Goal: Navigation & Orientation: Go to known website

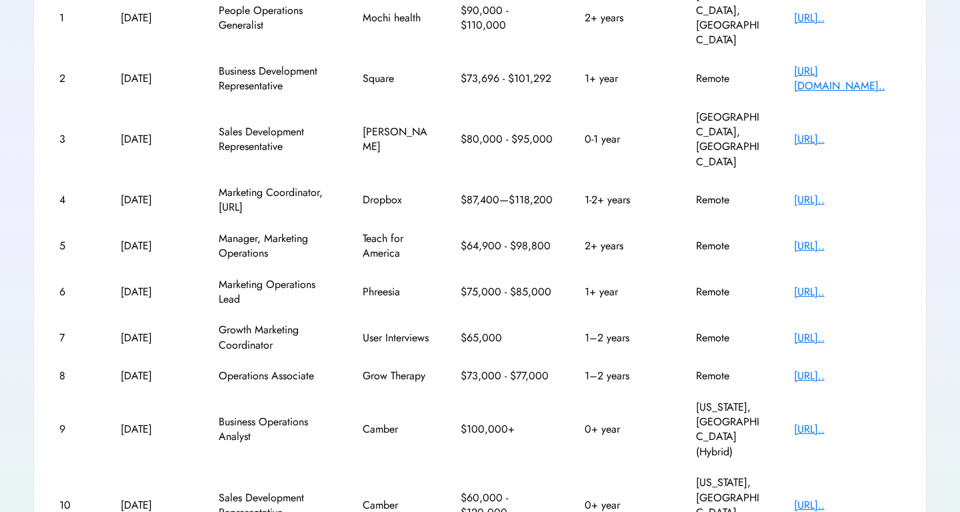
scroll to position [271, 0]
click at [811, 368] on div "[URL].." at bounding box center [847, 375] width 107 height 15
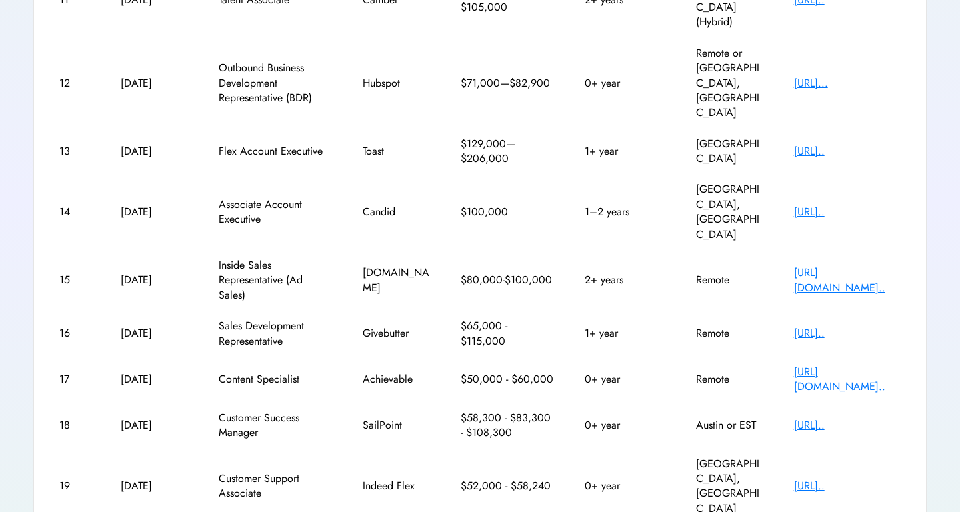
scroll to position [293, 0]
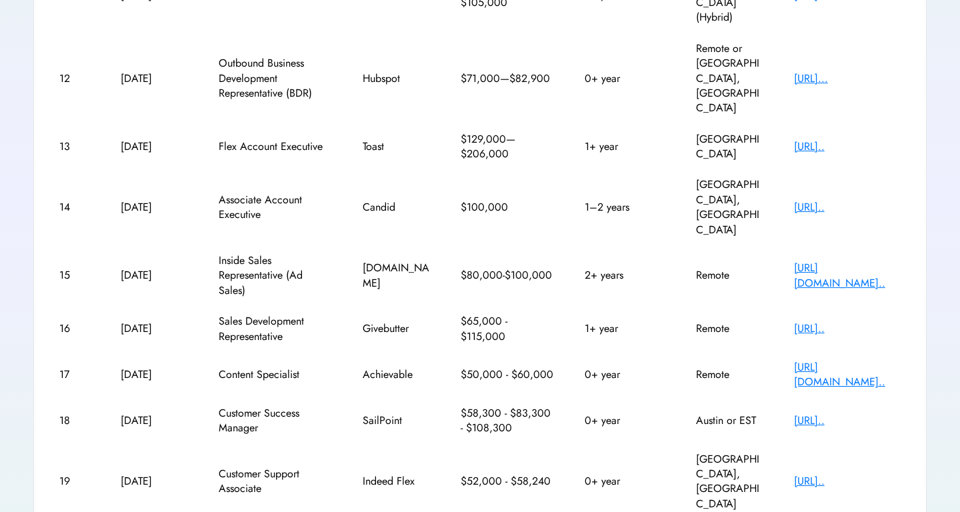
click at [819, 360] on div "[URL][DOMAIN_NAME].." at bounding box center [847, 375] width 107 height 30
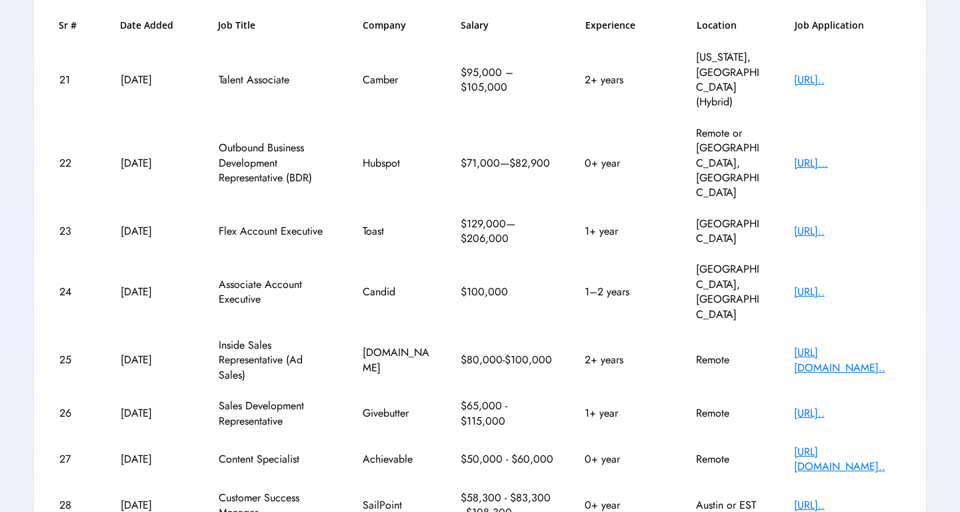
scroll to position [85, 0]
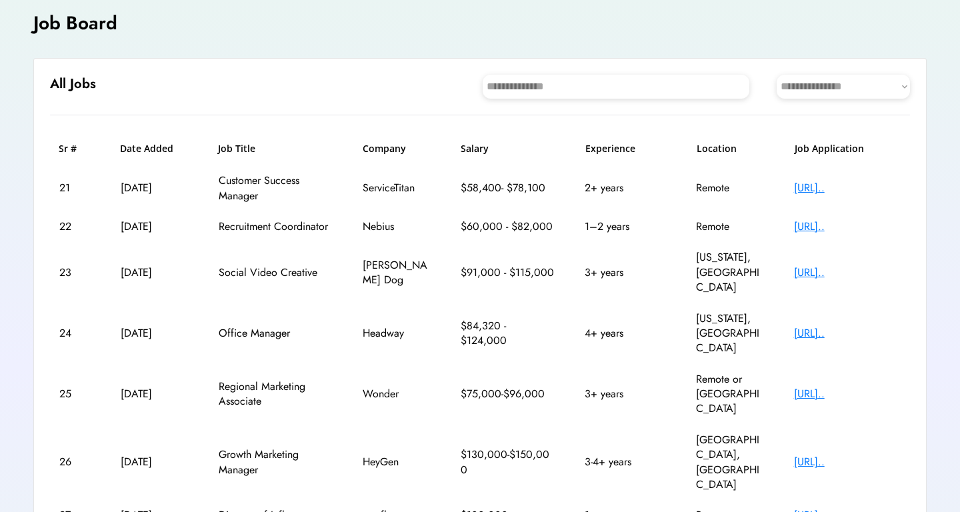
click at [893, 85] on select "**********" at bounding box center [843, 87] width 133 height 24
select select "********"
click at [777, 75] on select "**********" at bounding box center [843, 87] width 133 height 24
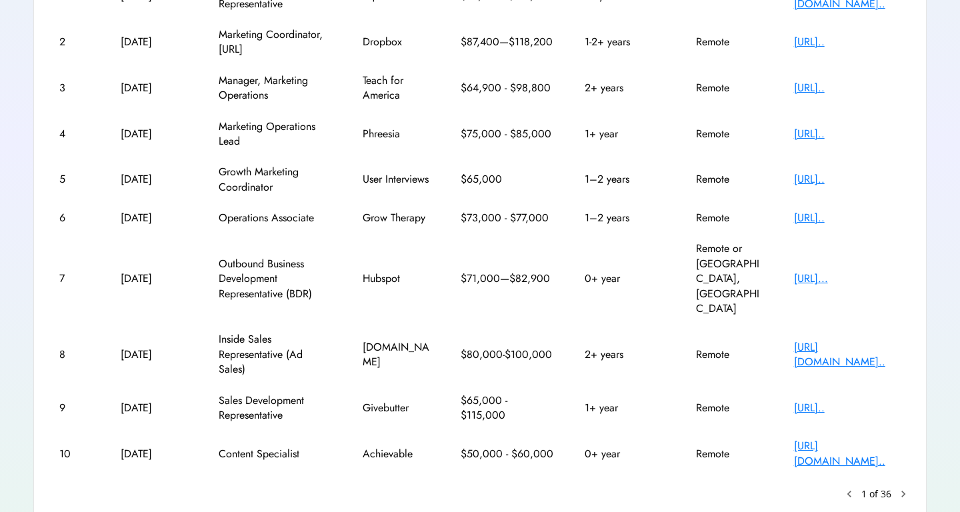
scroll to position [285, 0]
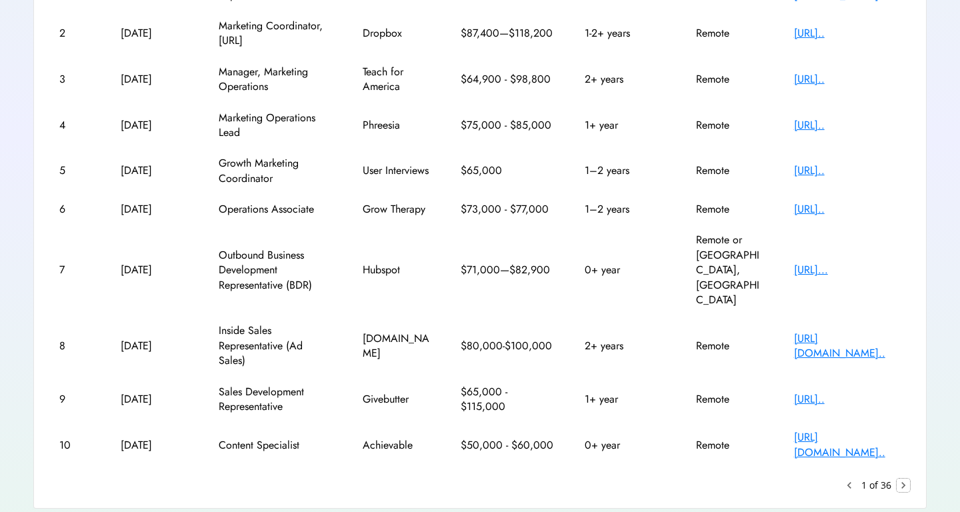
click at [901, 479] on text "chevron_right" at bounding box center [903, 485] width 13 height 13
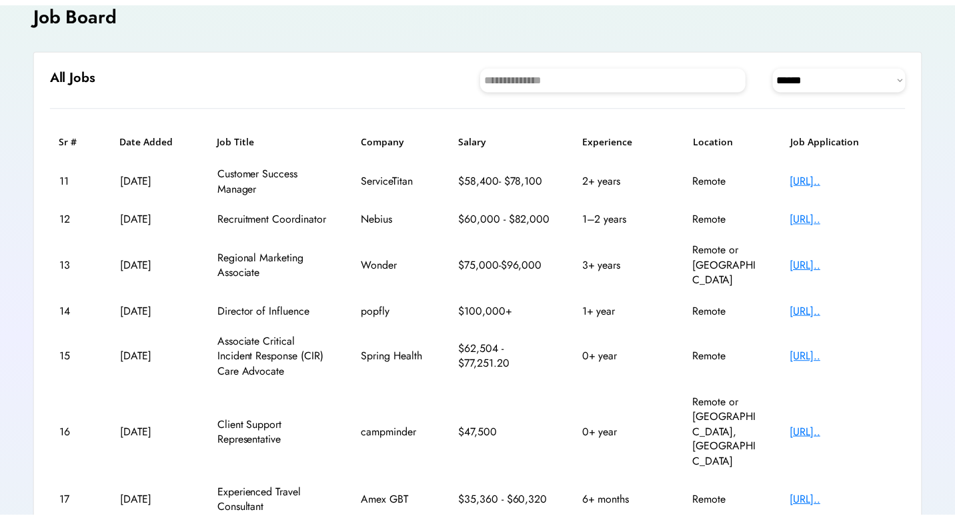
scroll to position [113, 0]
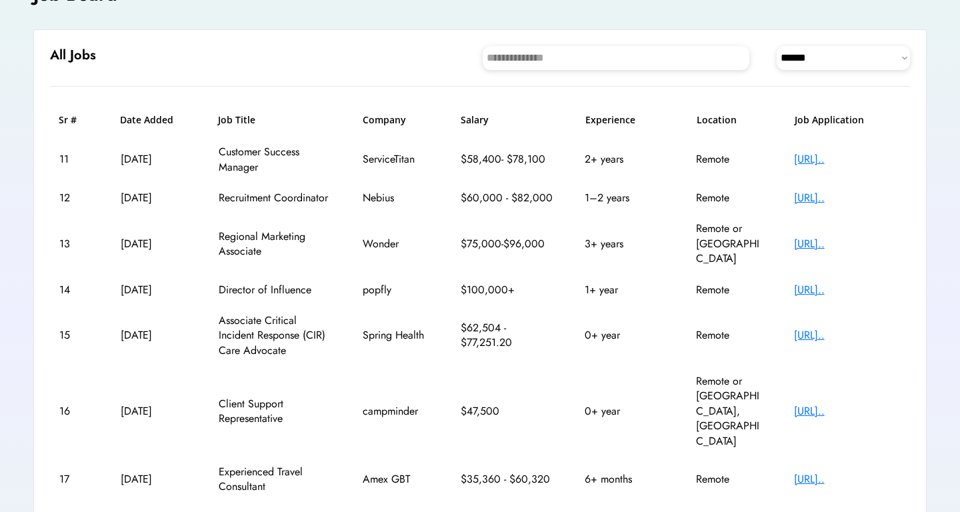
click at [839, 161] on div "[URL].." at bounding box center [847, 159] width 107 height 15
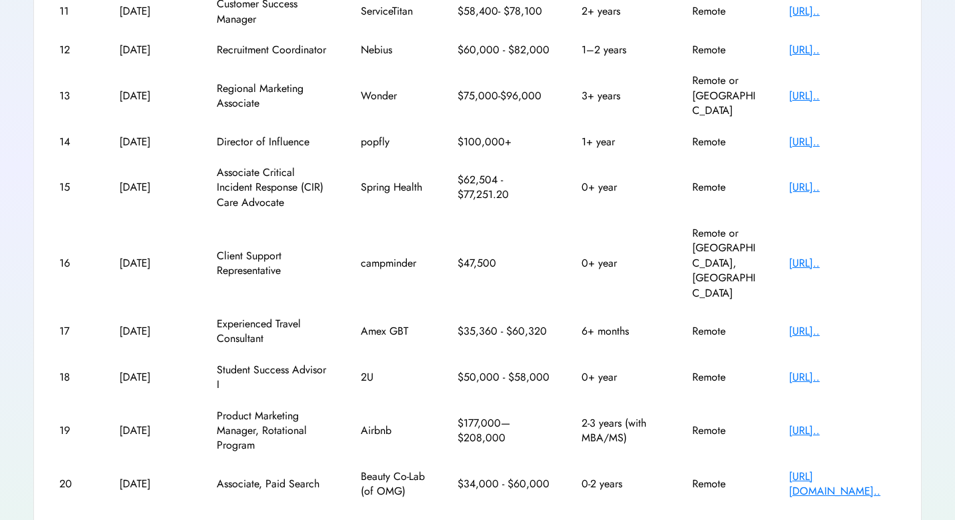
scroll to position [277, 0]
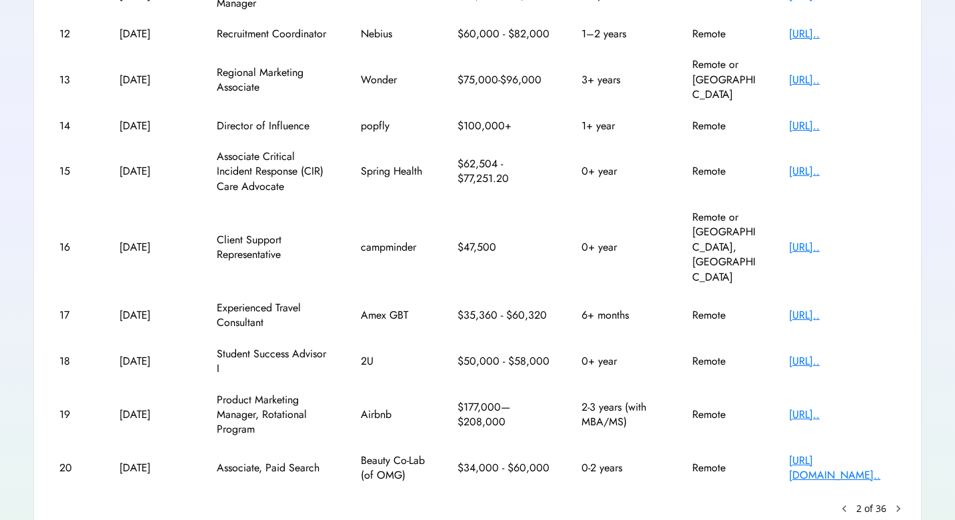
click at [896, 502] on text "chevron_right" at bounding box center [897, 508] width 13 height 13
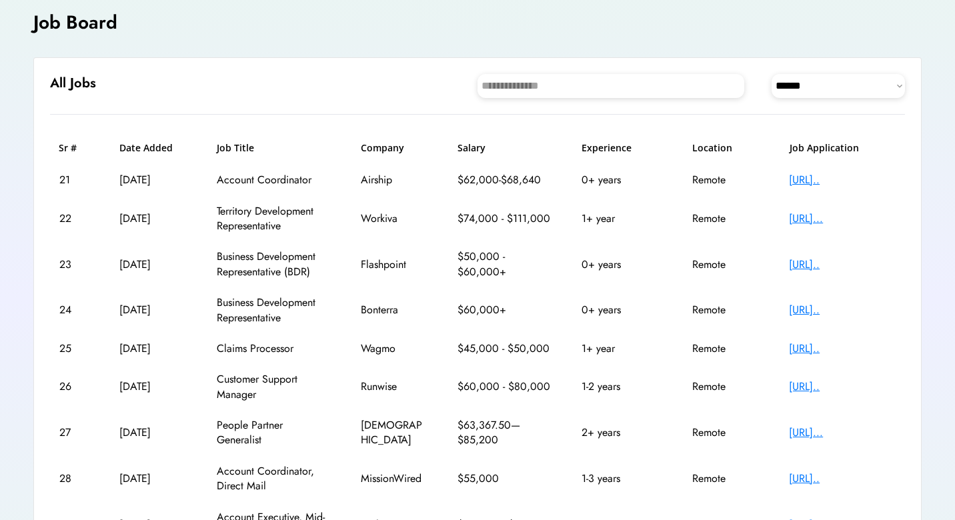
scroll to position [83, 0]
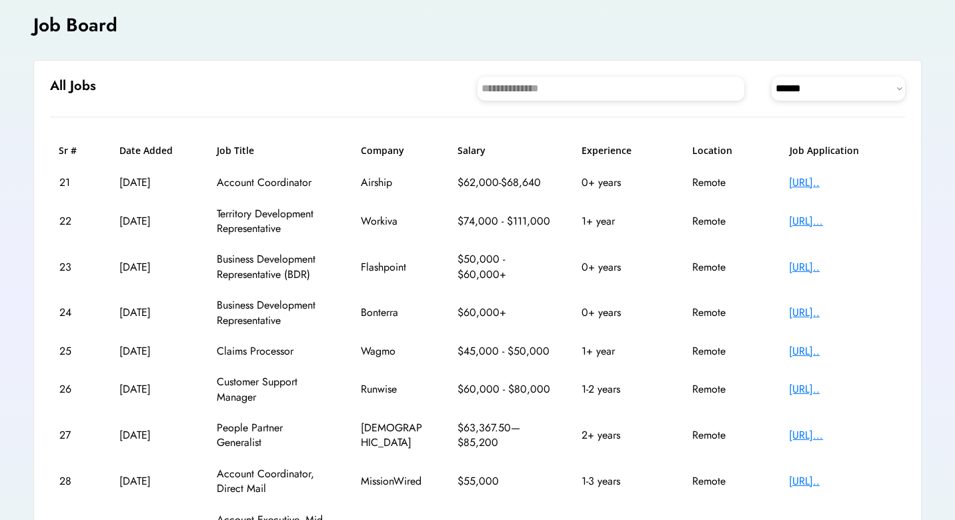
click at [864, 185] on div "[URL].." at bounding box center [842, 182] width 107 height 15
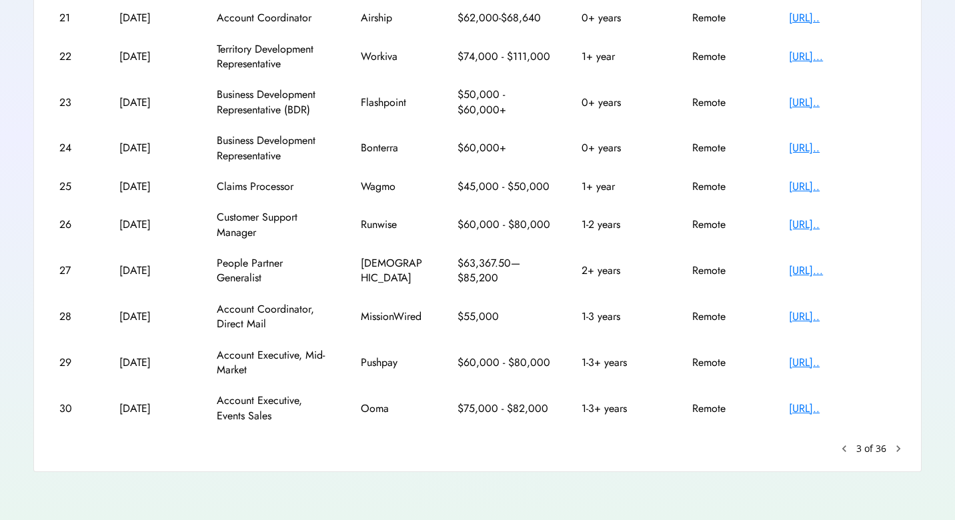
scroll to position [0, 0]
